Goal: Task Accomplishment & Management: Manage account settings

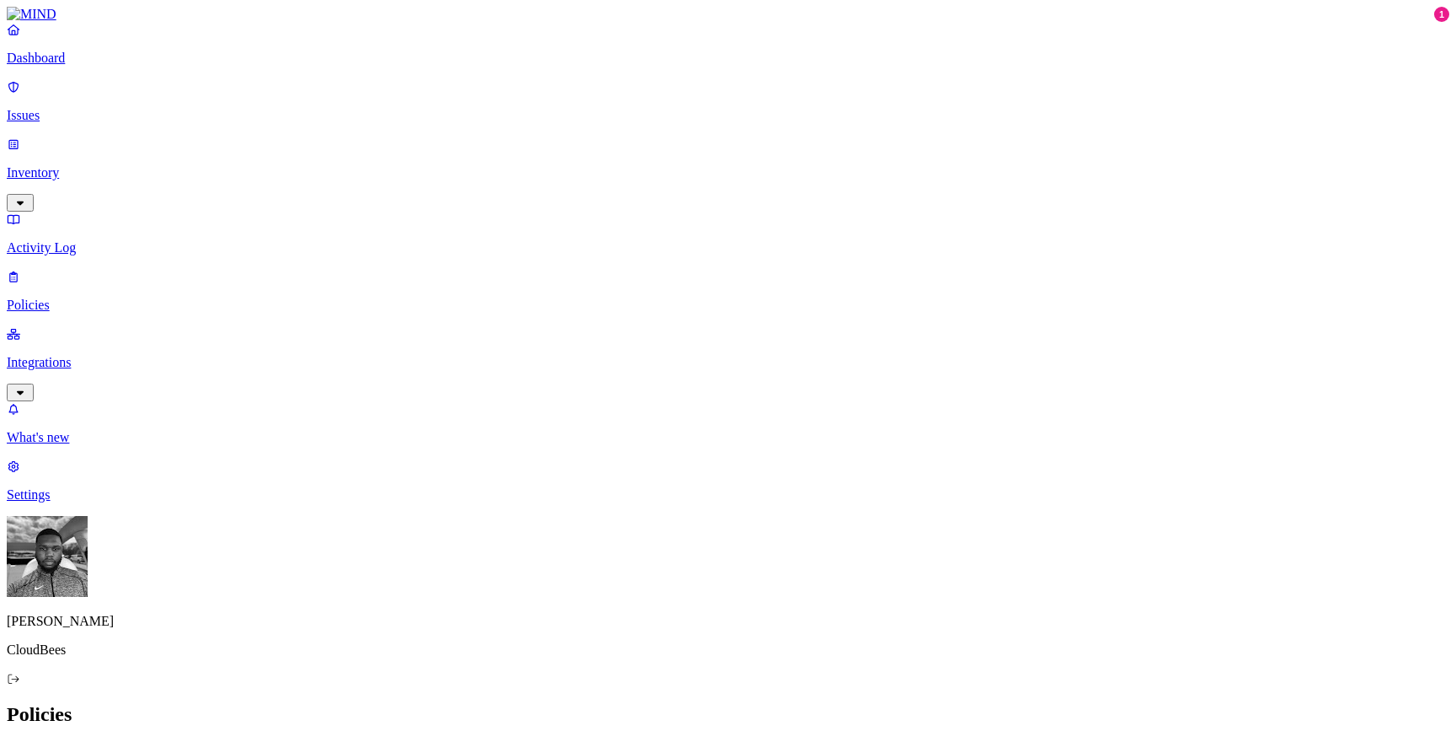
click at [75, 326] on link "Integrations" at bounding box center [728, 362] width 1443 height 72
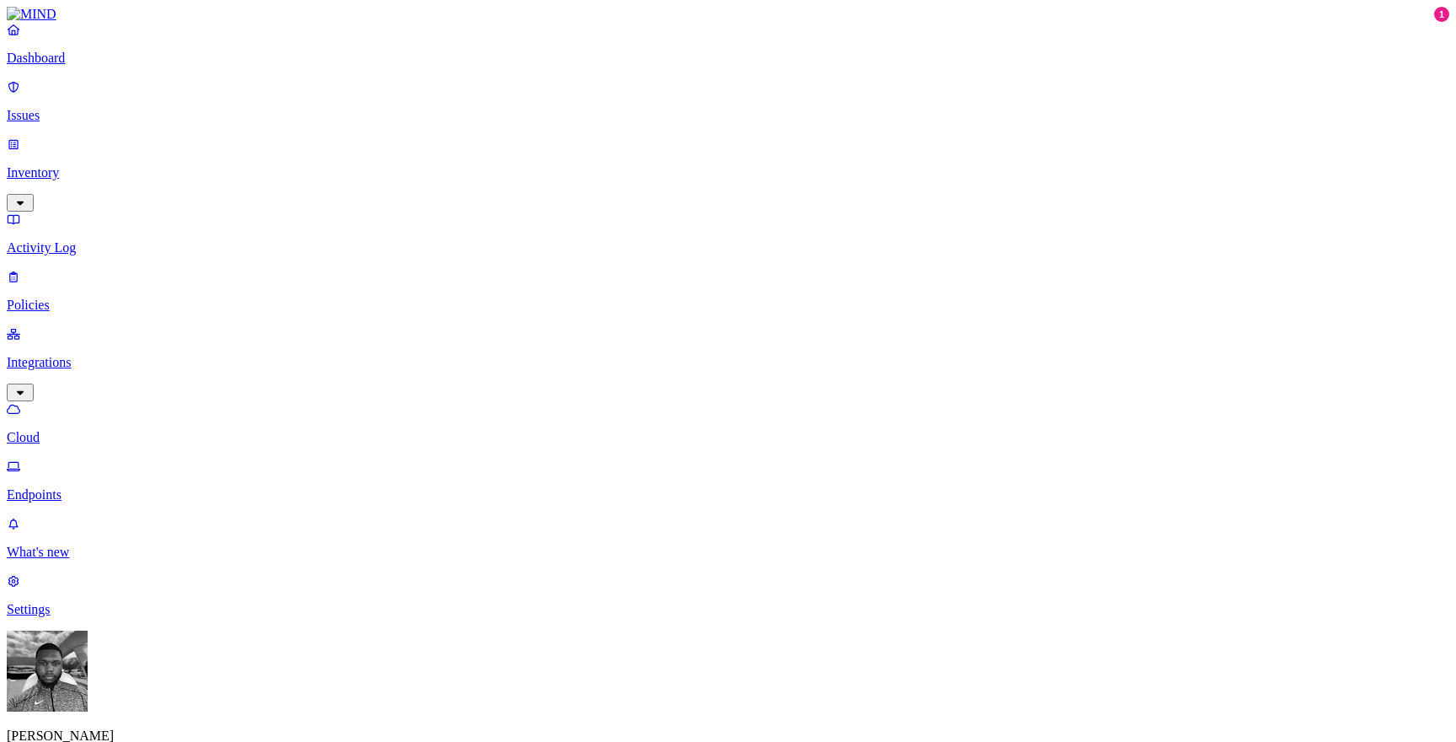
click at [78, 487] on p "Endpoints" at bounding box center [728, 494] width 1443 height 15
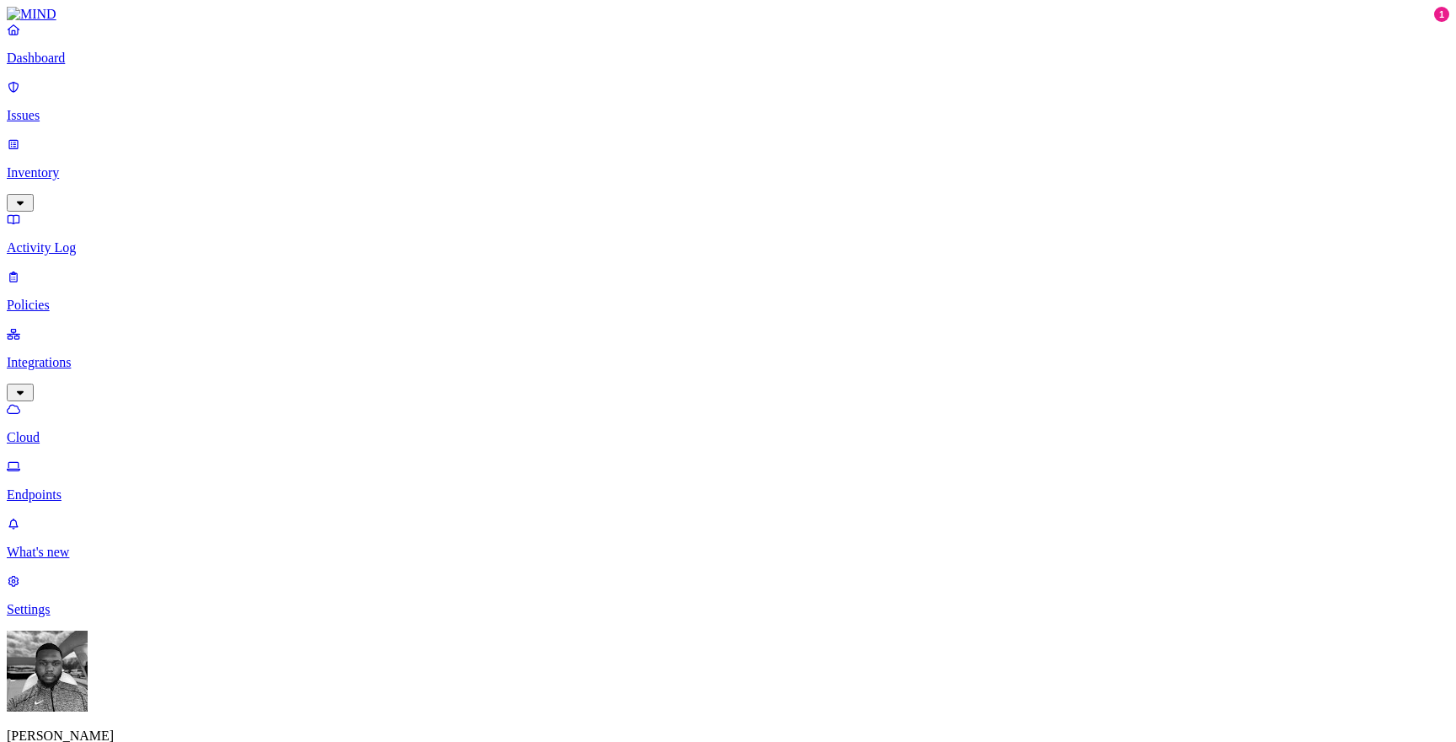
drag, startPoint x: 1022, startPoint y: 63, endPoint x: 1141, endPoint y: 63, distance: 118.8
copy h3 "pc-vgillieron-test"
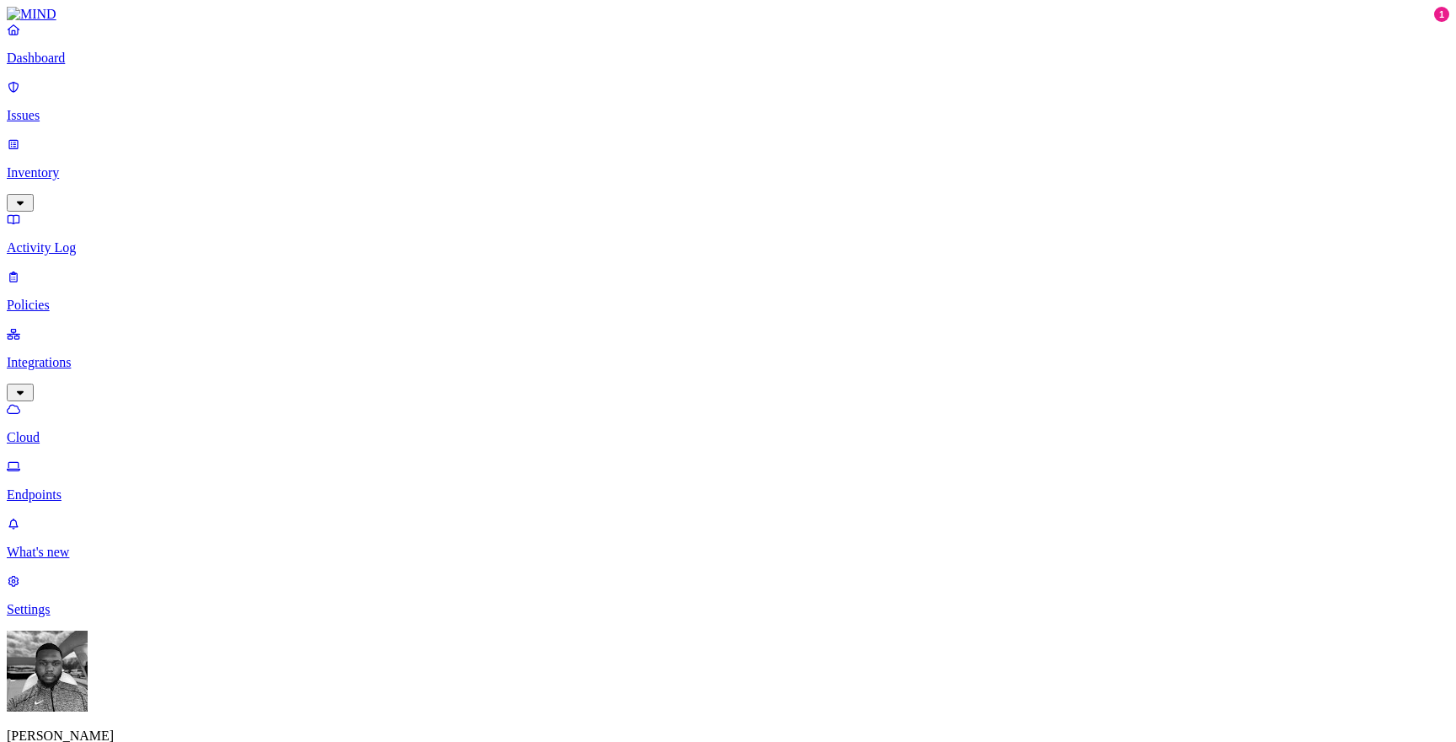
click at [66, 560] on p "What's new" at bounding box center [728, 551] width 1443 height 15
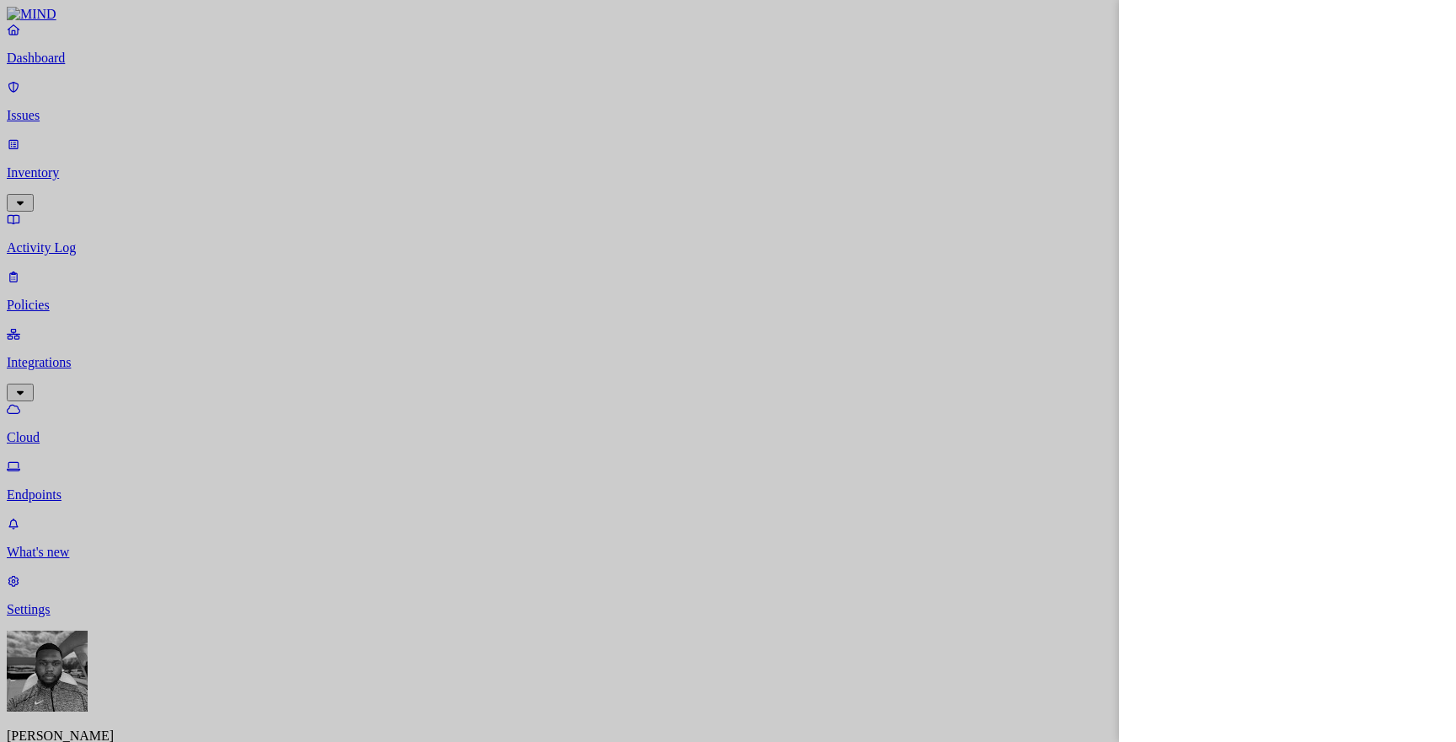
click at [910, 274] on div at bounding box center [728, 371] width 1456 height 742
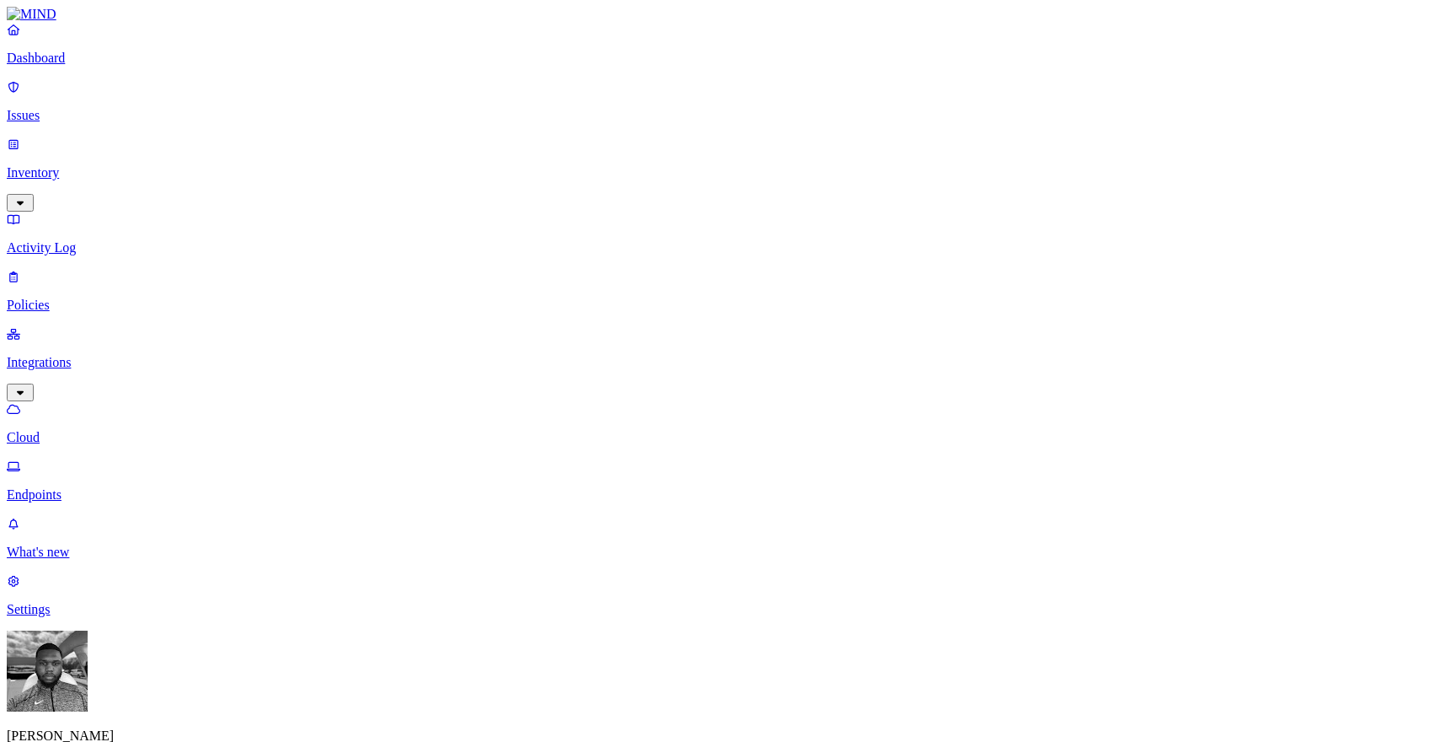
click at [48, 298] on p "Policies" at bounding box center [728, 305] width 1443 height 15
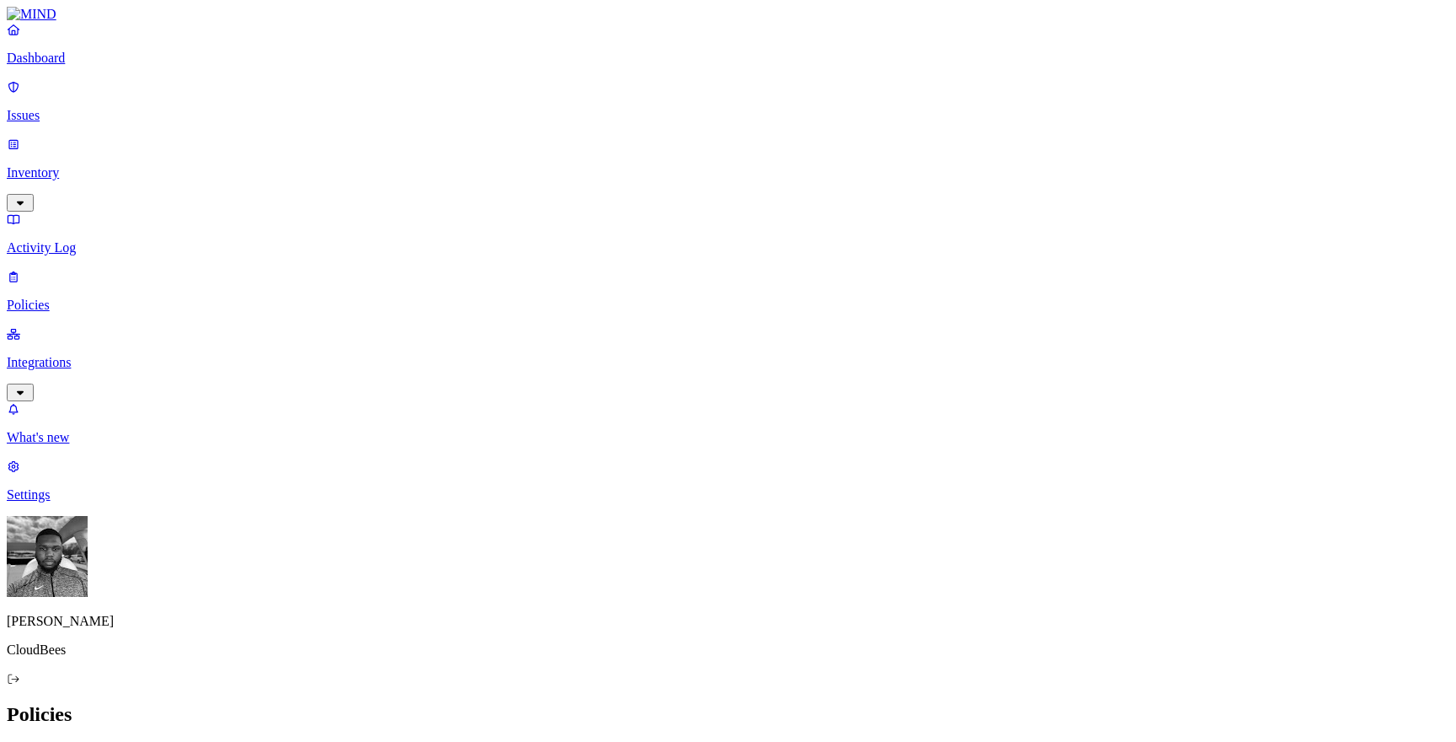
click at [398, 160] on span "Endpoint" at bounding box center [398, 167] width 50 height 14
